Goal: Task Accomplishment & Management: Use online tool/utility

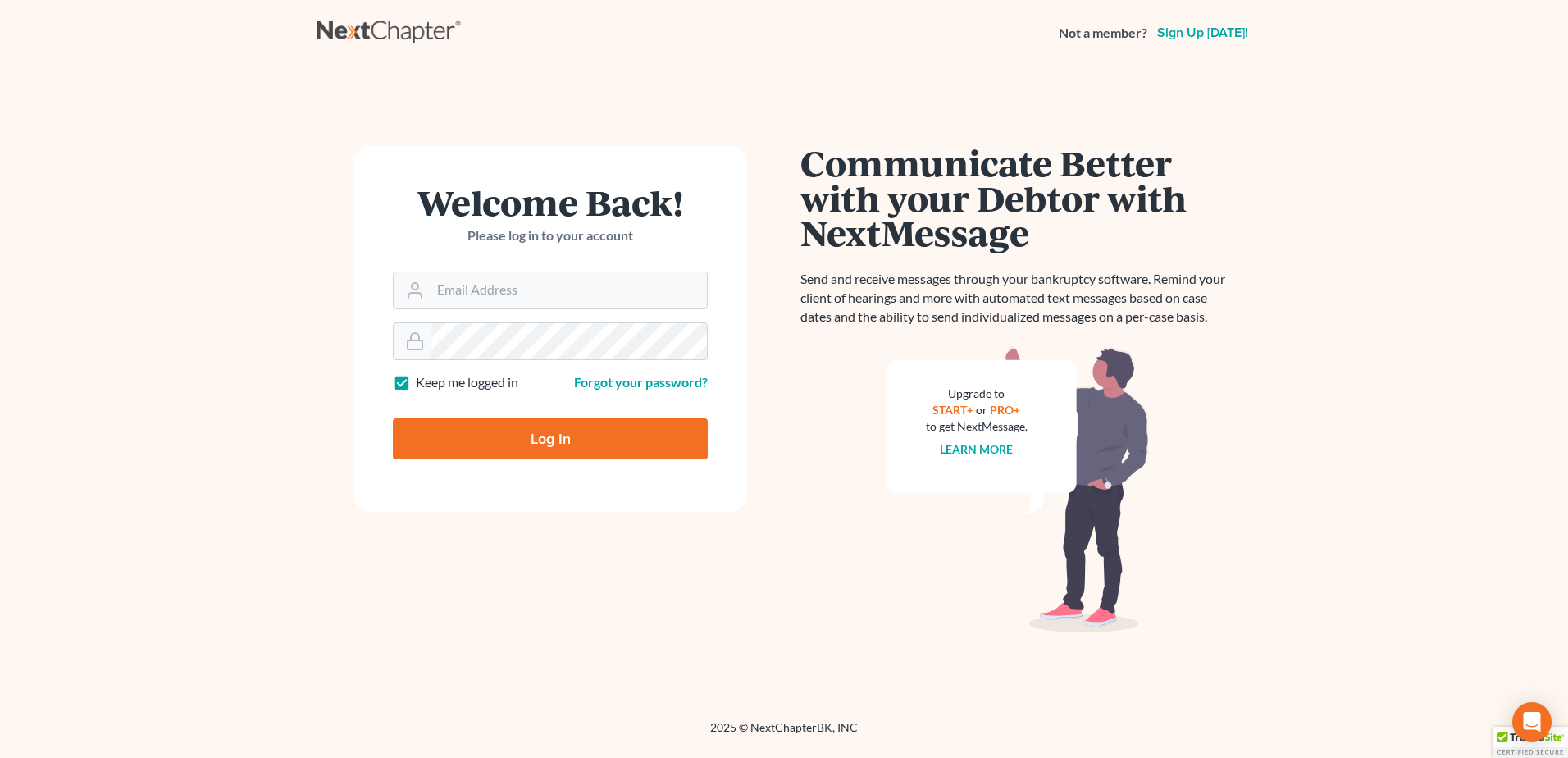
type input "[EMAIL_ADDRESS][DOMAIN_NAME]"
click at [507, 437] on input "Log In" at bounding box center [550, 439] width 315 height 41
type input "Thinking..."
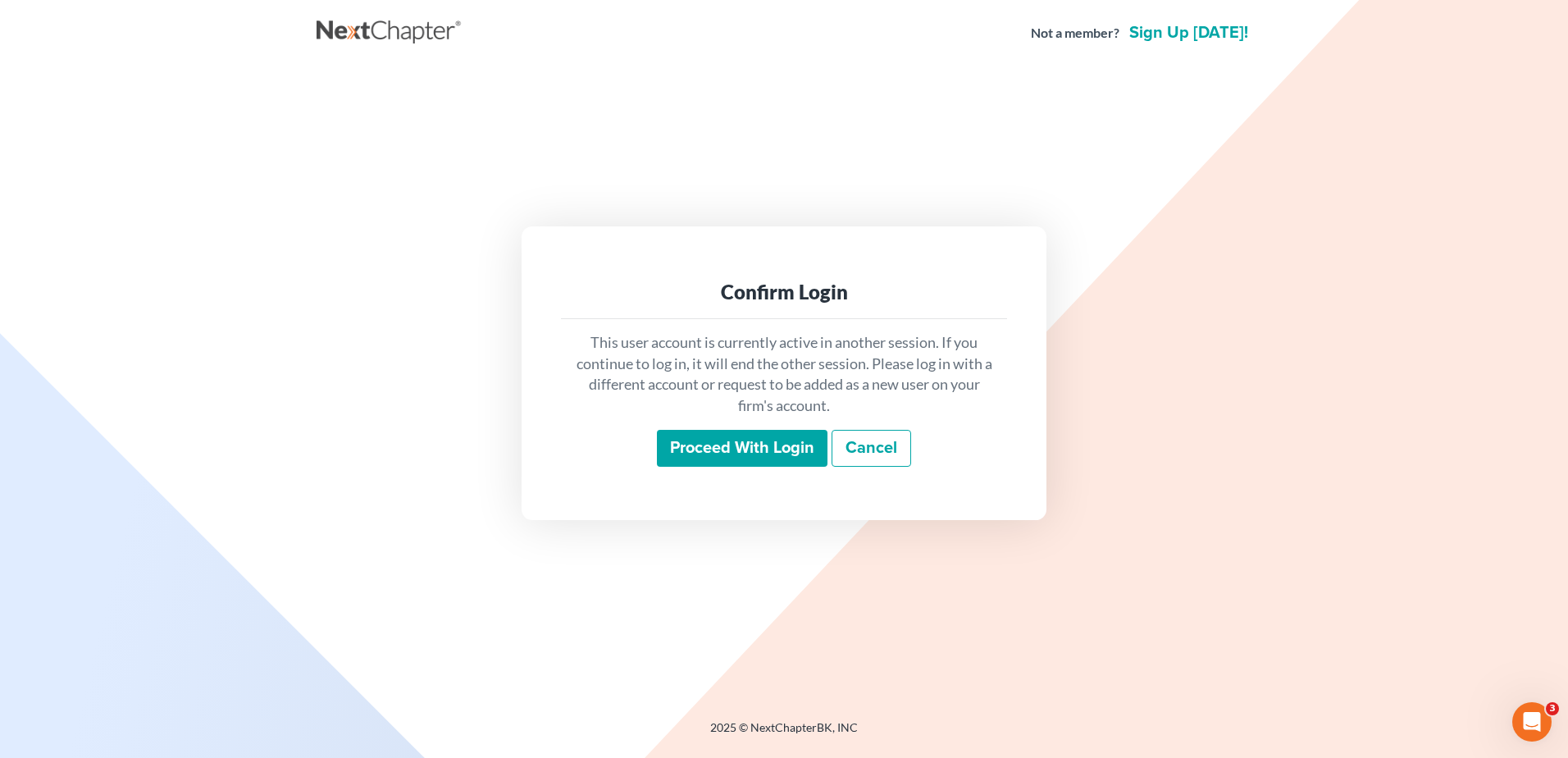
click at [719, 439] on input "Proceed with login" at bounding box center [742, 448] width 171 height 37
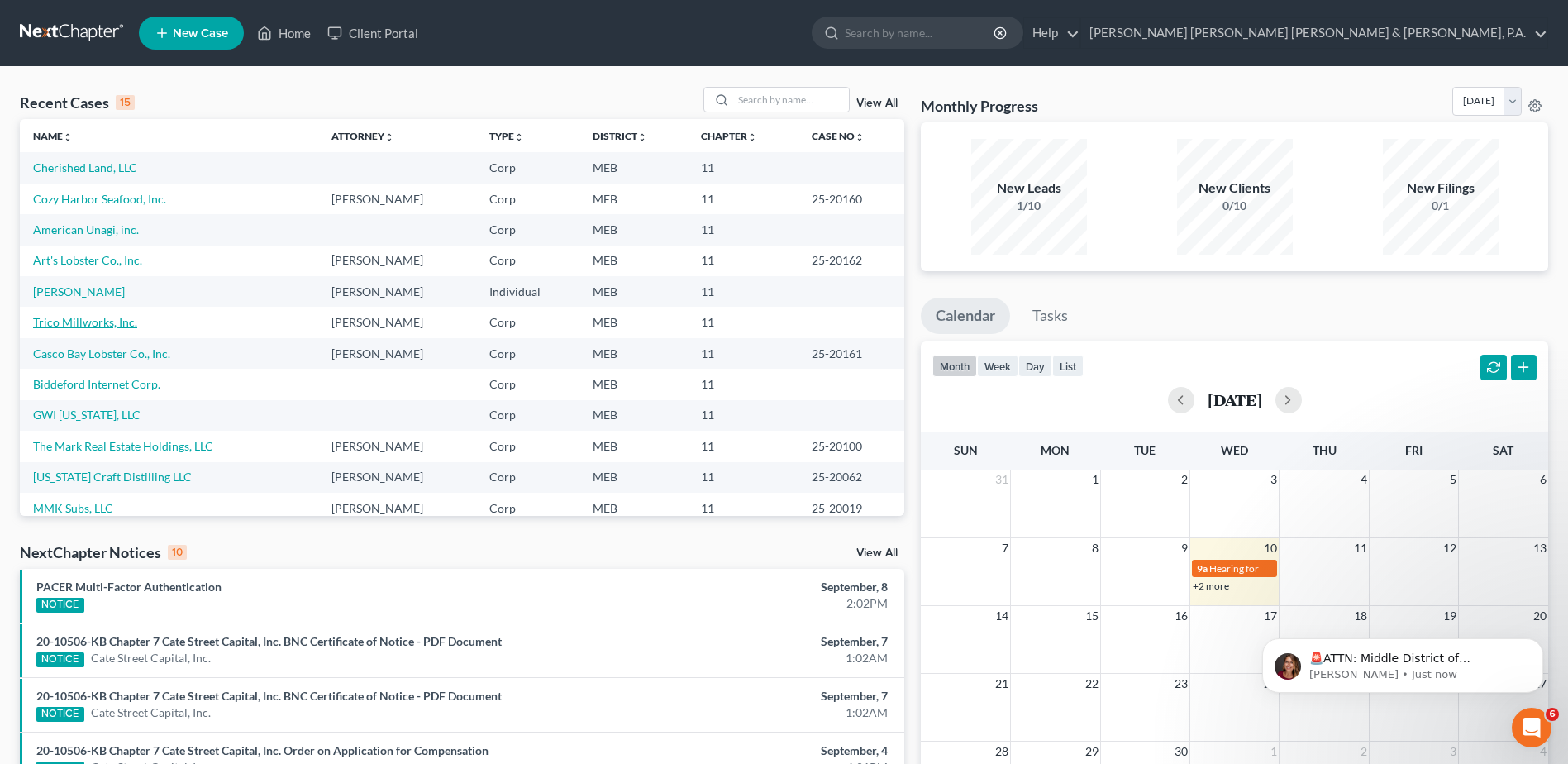
click at [60, 327] on link "Trico Millworks, Inc." at bounding box center [85, 321] width 104 height 14
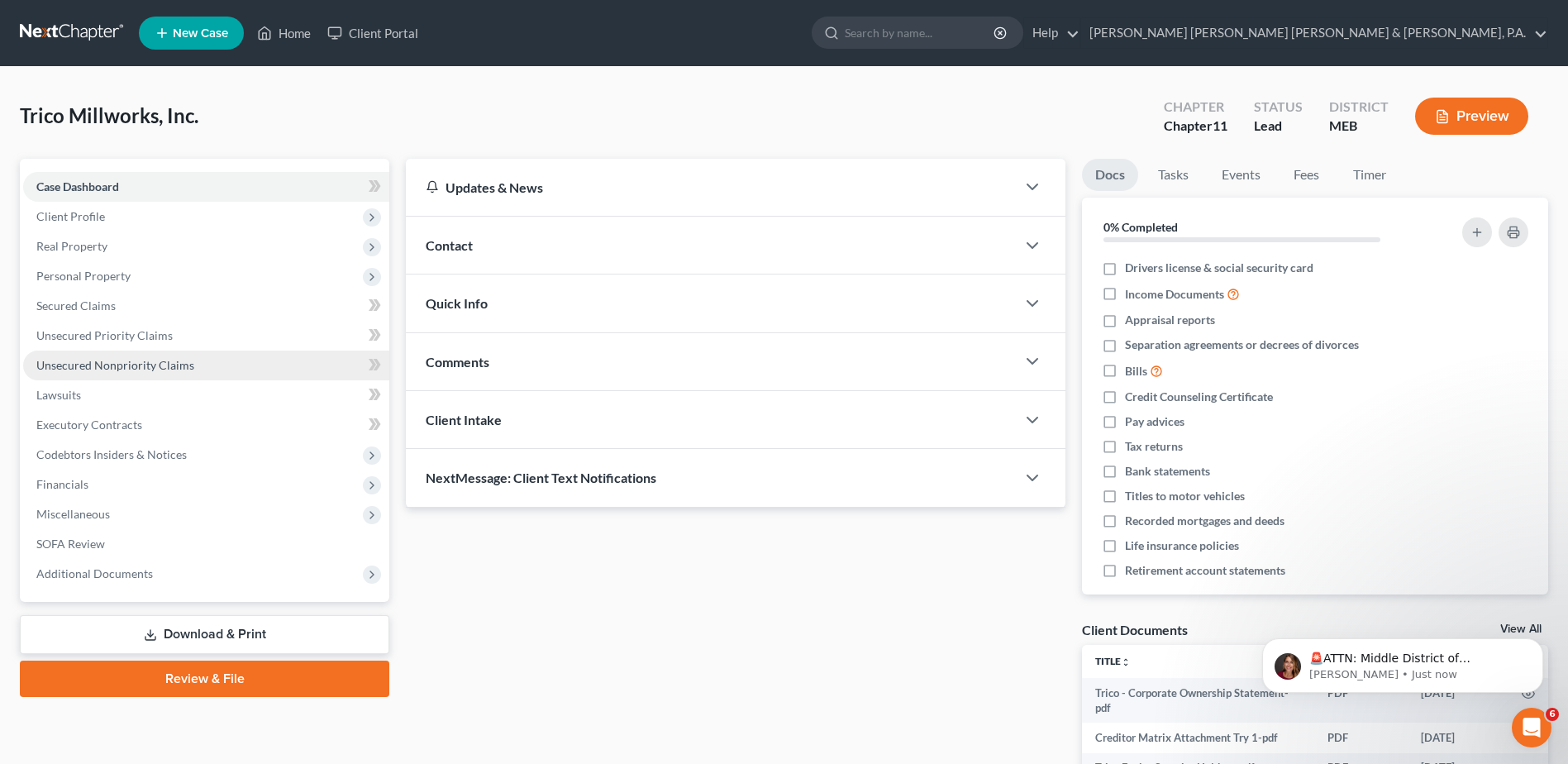
click at [100, 358] on span "Unsecured Nonpriority Claims" at bounding box center [116, 365] width 158 height 14
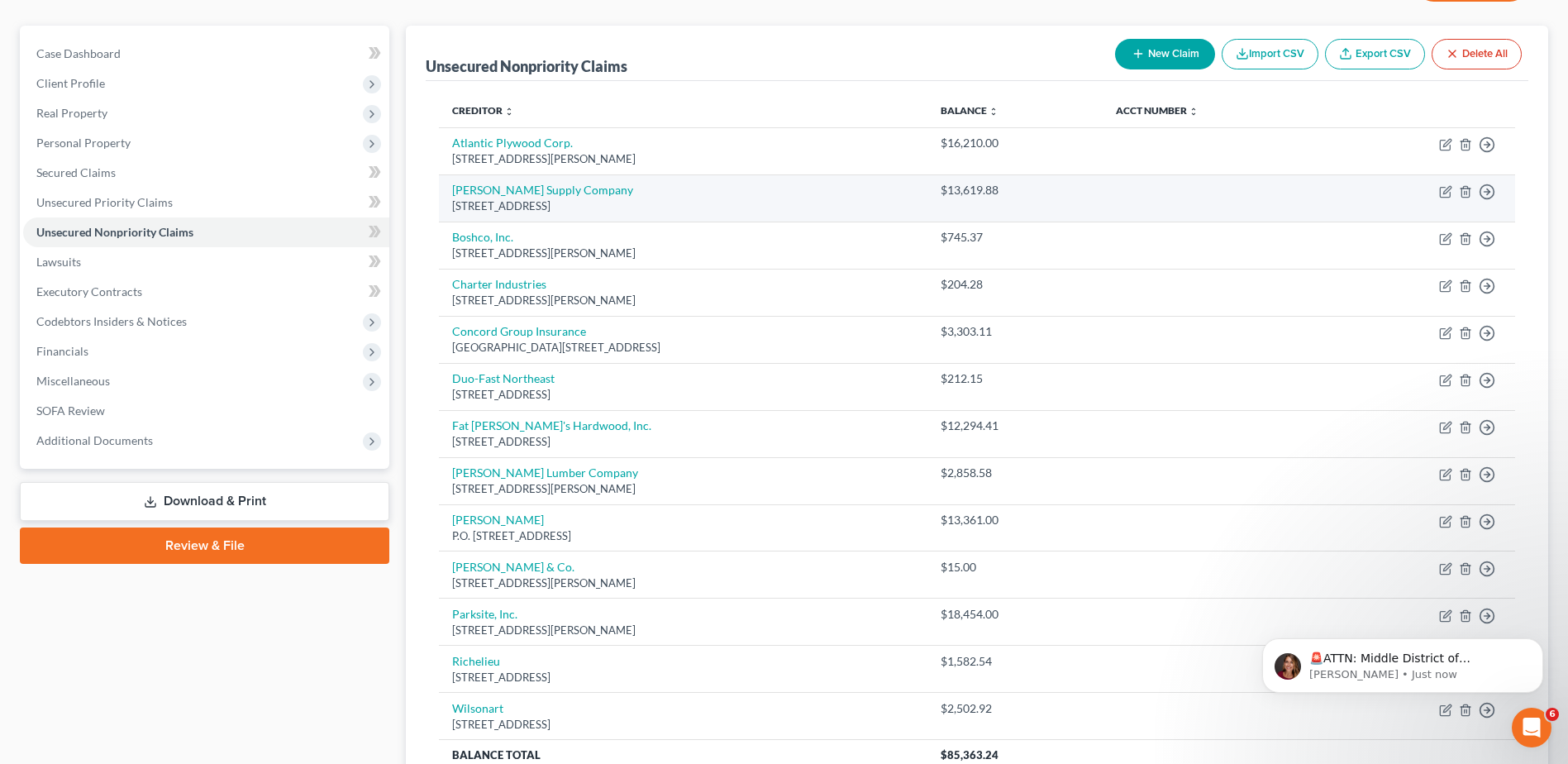
scroll to position [165, 0]
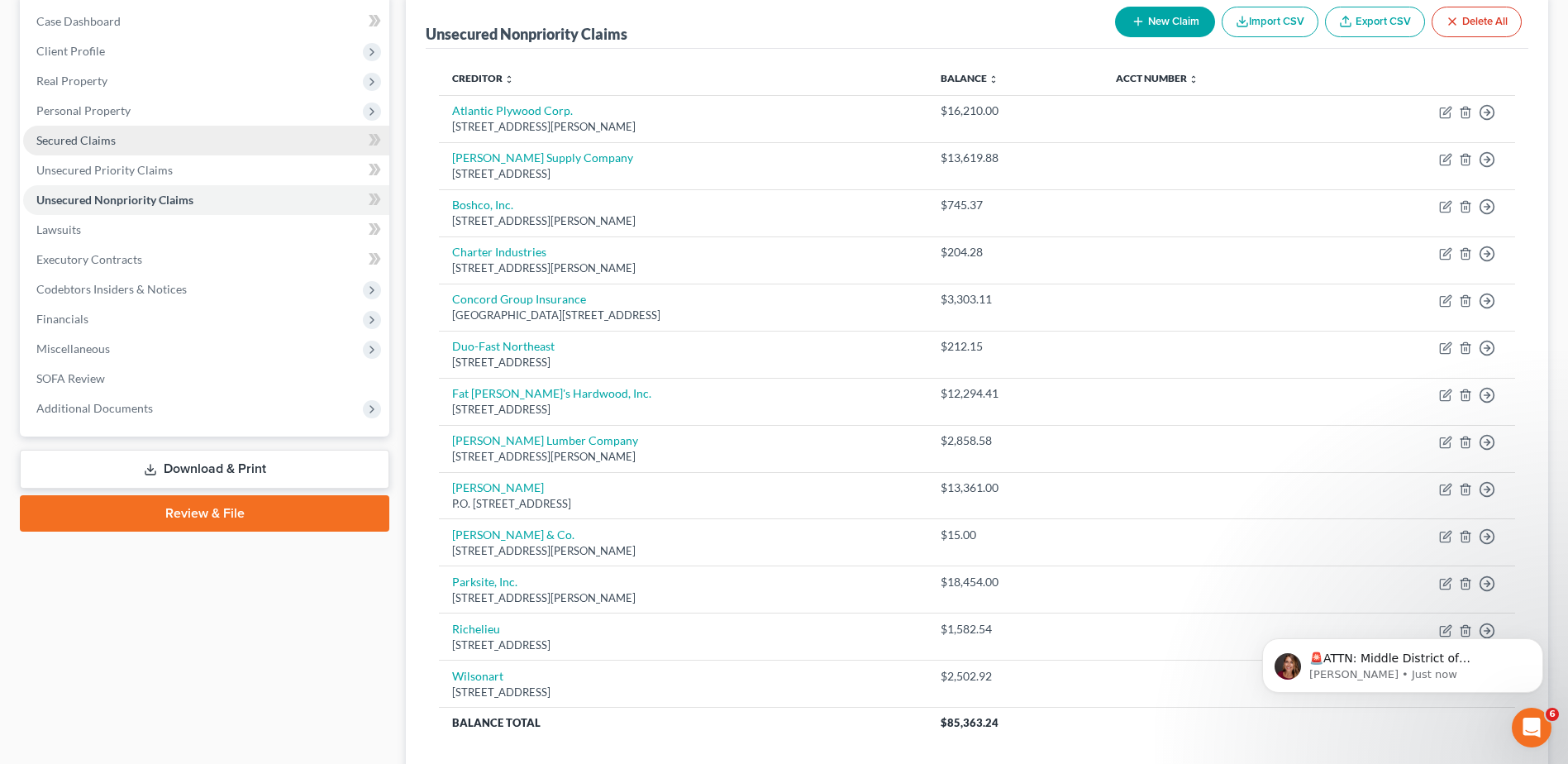
click at [159, 143] on link "Secured Claims" at bounding box center [207, 141] width 366 height 30
